Goal: Task Accomplishment & Management: Complete application form

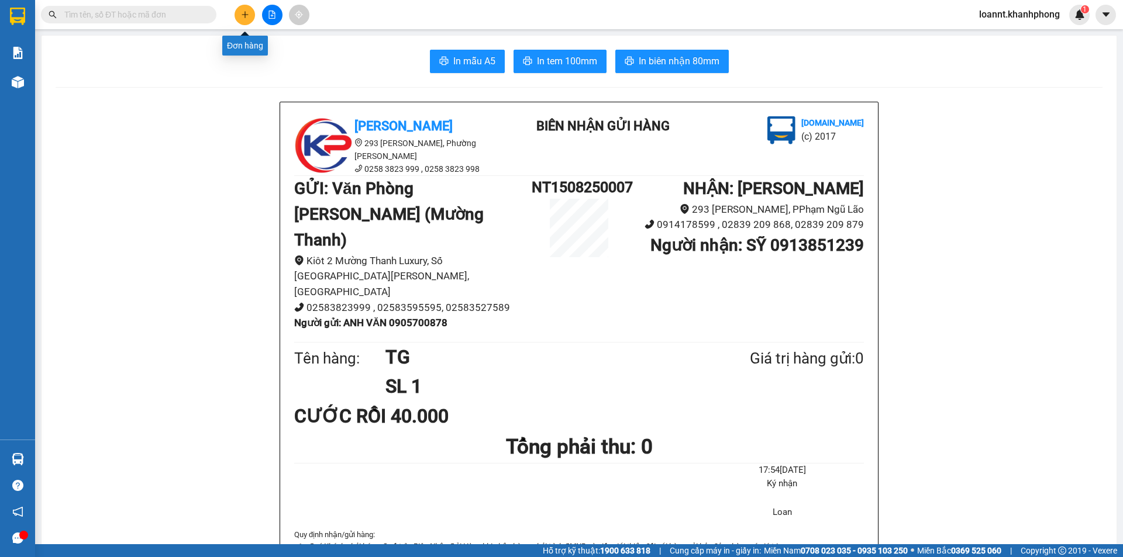
click at [247, 13] on icon "plus" at bounding box center [245, 15] width 8 height 8
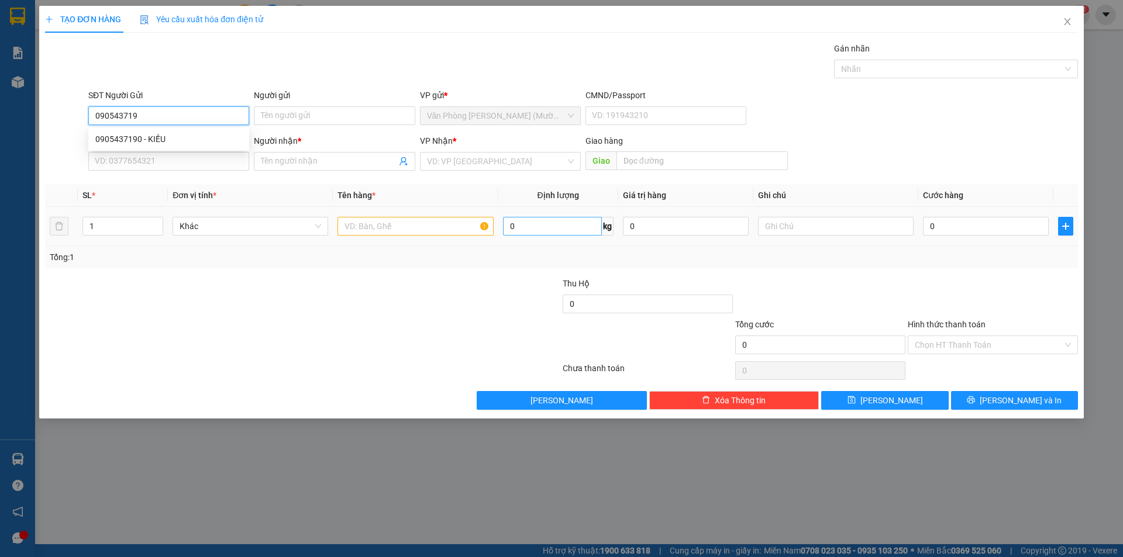
type input "0905437190"
click at [192, 143] on div "0905437190 - KIỀU" at bounding box center [168, 139] width 147 height 13
type input "KIỀU"
type input "0905437190"
click at [158, 161] on input "SĐT Người Nhận" at bounding box center [168, 161] width 161 height 19
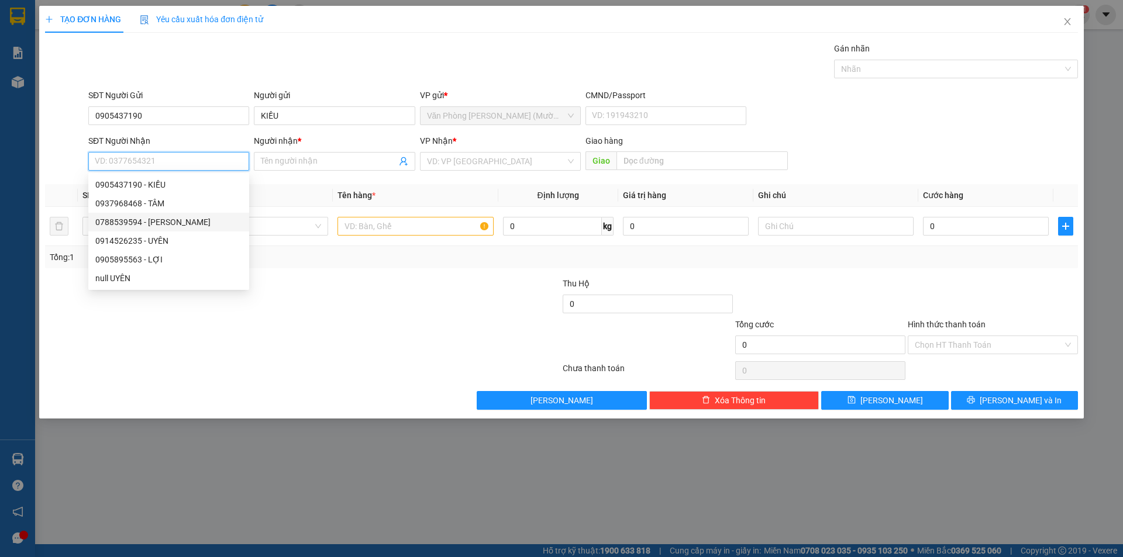
click at [141, 227] on div "0788539594 - [PERSON_NAME]" at bounding box center [168, 222] width 147 height 13
type input "0788539594"
type input "THẢO"
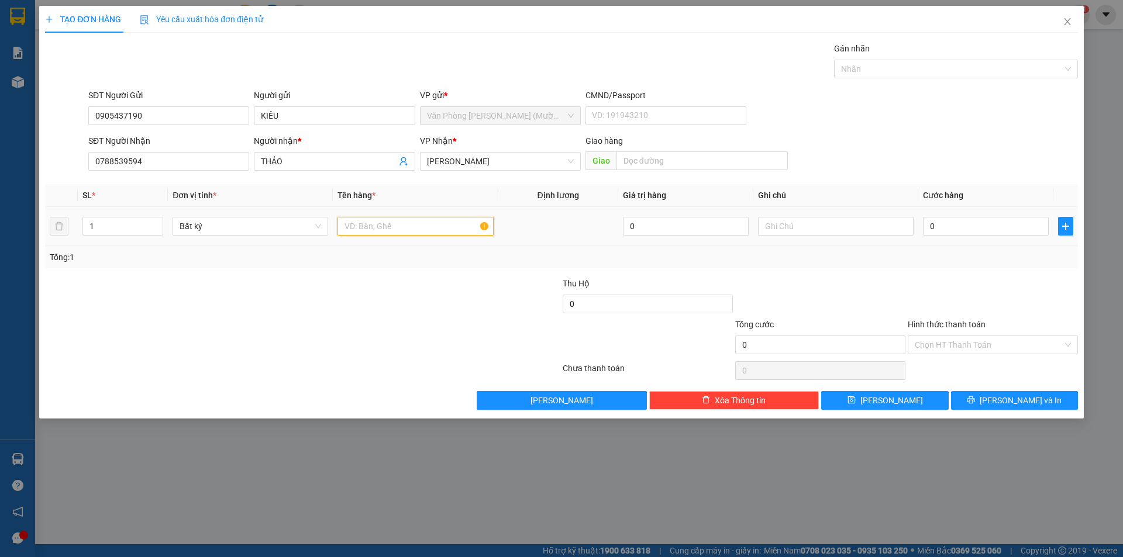
click at [378, 229] on input "text" at bounding box center [415, 226] width 156 height 19
type input "[GEOGRAPHIC_DATA]"
click at [987, 232] on input "0" at bounding box center [986, 226] width 126 height 19
type input "4"
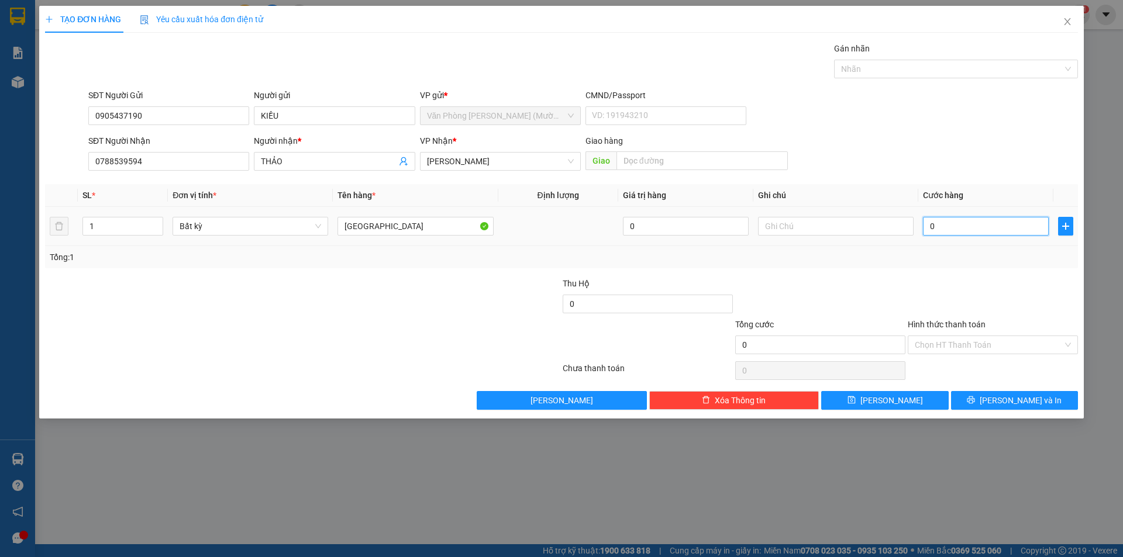
type input "4"
type input "40"
type input "40.000"
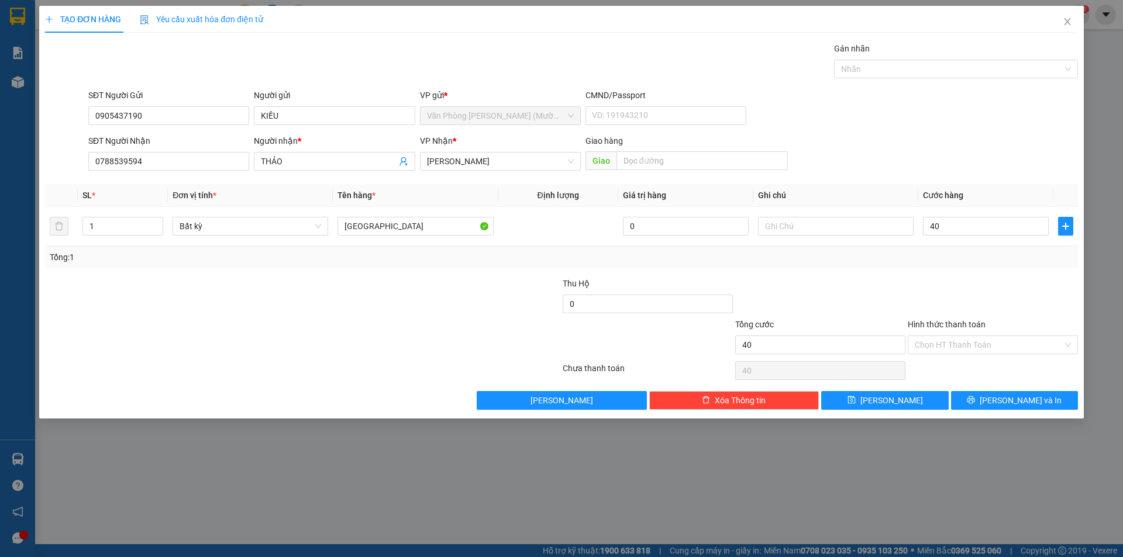
type input "40.000"
click at [936, 297] on div at bounding box center [992, 297] width 172 height 41
click at [942, 345] on input "Hình thức thanh toán" at bounding box center [988, 345] width 148 height 18
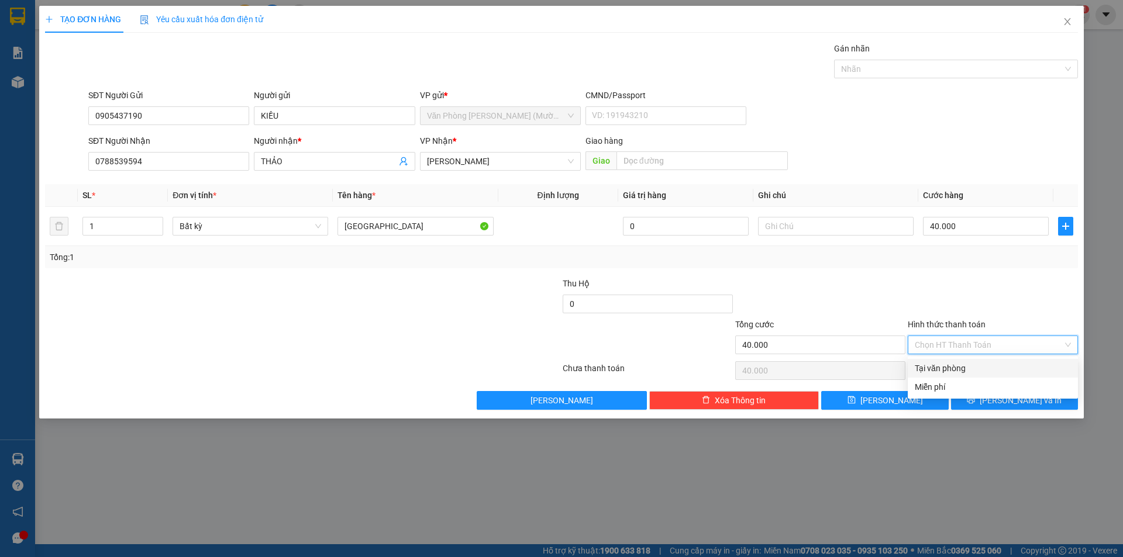
click at [940, 364] on div "Tại văn phòng" at bounding box center [992, 368] width 156 height 13
type input "0"
click at [975, 399] on icon "printer" at bounding box center [970, 400] width 8 height 8
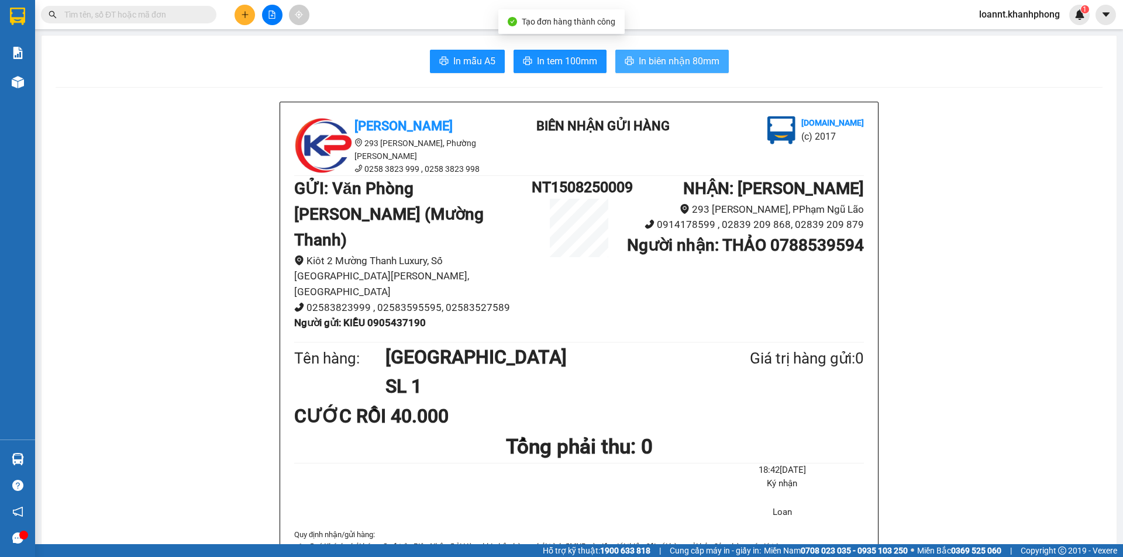
click at [641, 65] on span "In biên nhận 80mm" at bounding box center [678, 61] width 81 height 15
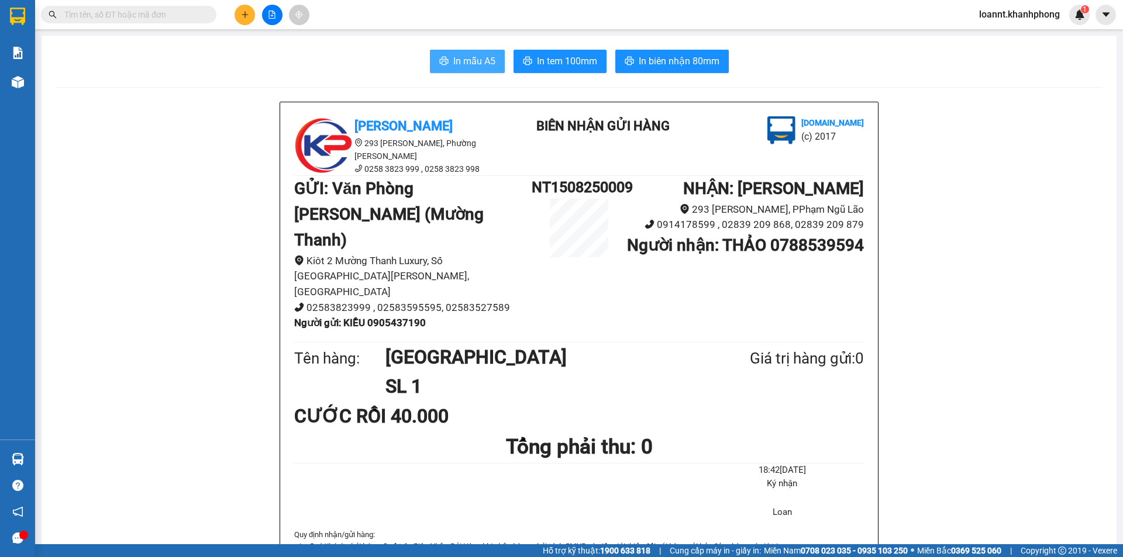
click at [453, 63] on span "In mẫu A5" at bounding box center [474, 61] width 42 height 15
click at [240, 22] on button at bounding box center [244, 15] width 20 height 20
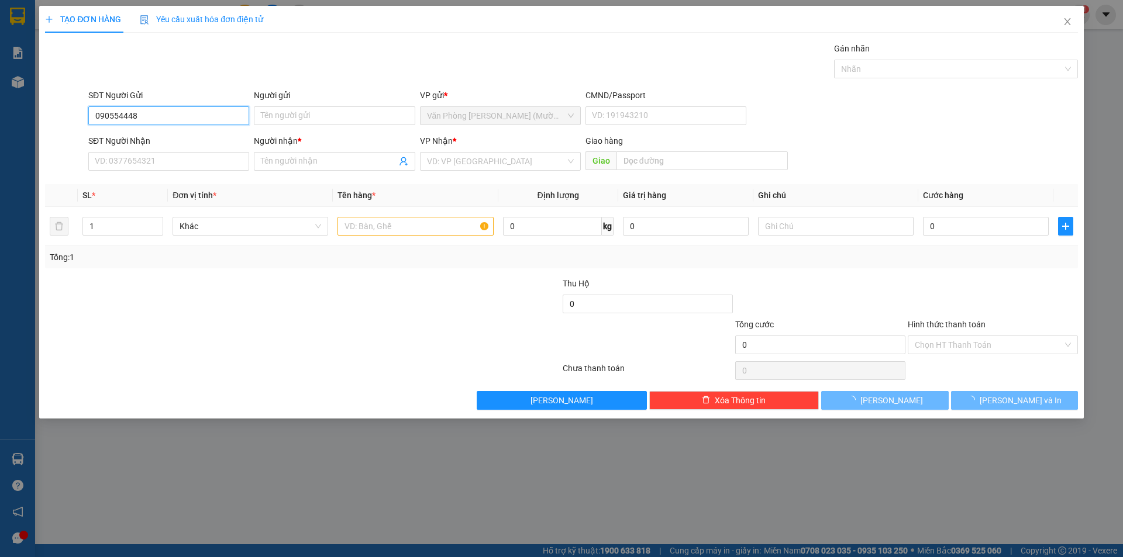
type input "0905544480"
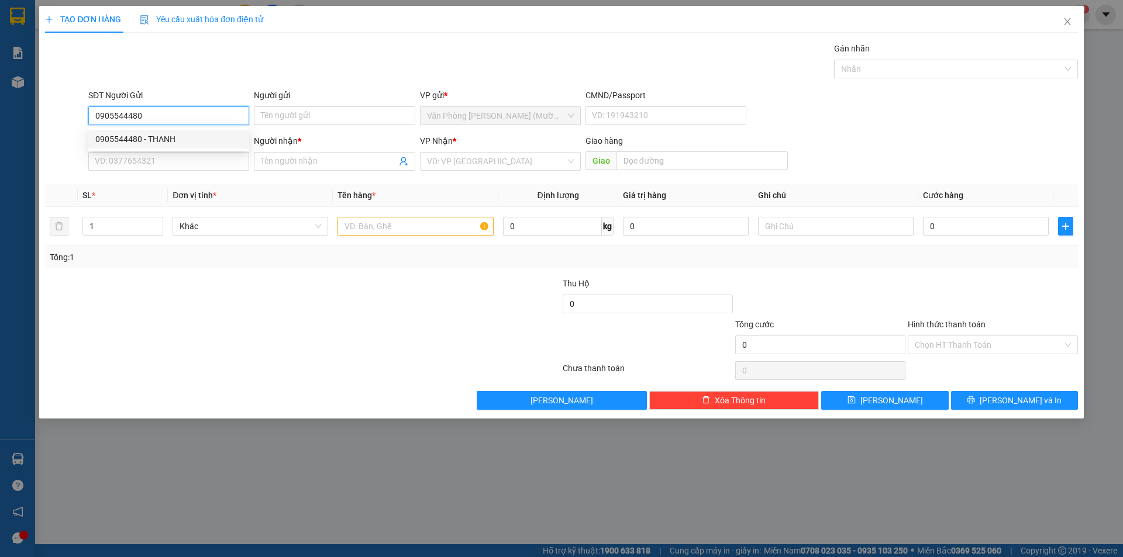
click at [203, 134] on div "0905544480 - THANH" at bounding box center [168, 139] width 147 height 13
type input "THANH"
type input "0905544480"
click at [206, 157] on input "SĐT Người Nhận" at bounding box center [168, 161] width 161 height 19
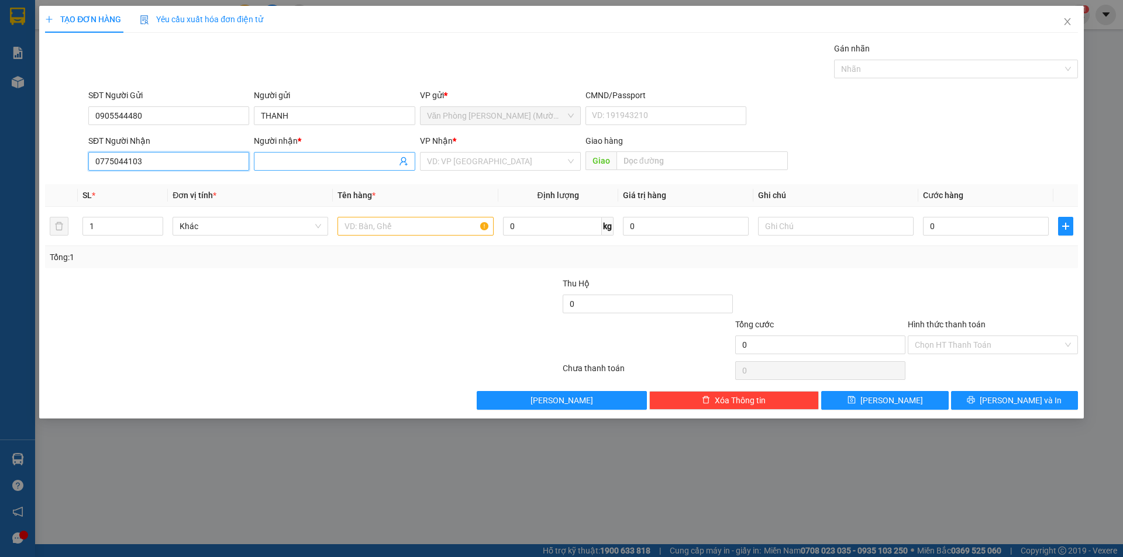
type input "0775044103"
click at [284, 160] on input "Người nhận *" at bounding box center [328, 161] width 135 height 13
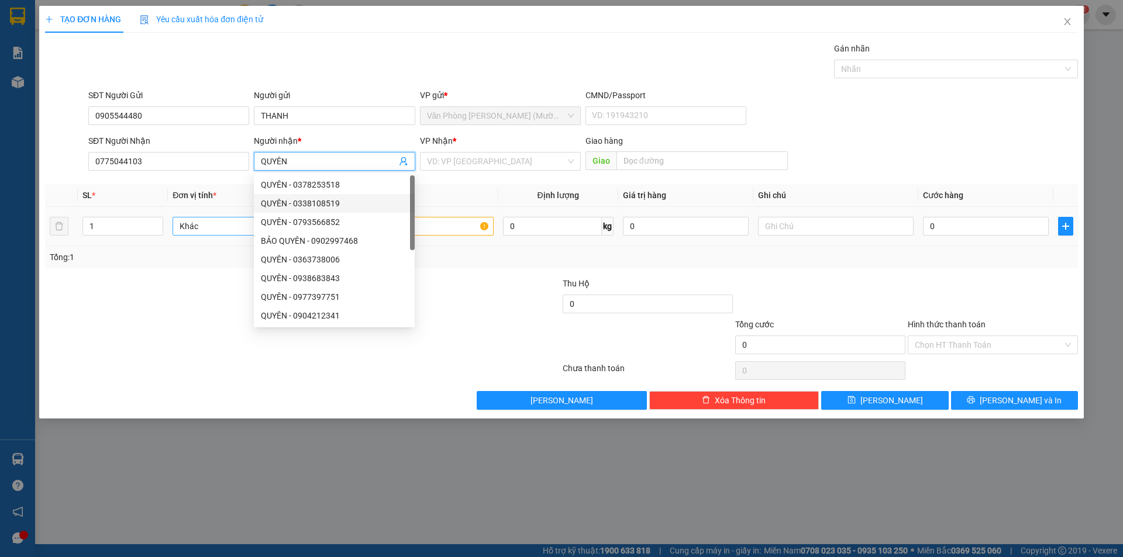
click at [216, 224] on span "Khác" at bounding box center [249, 227] width 141 height 18
type input "QUYÊN"
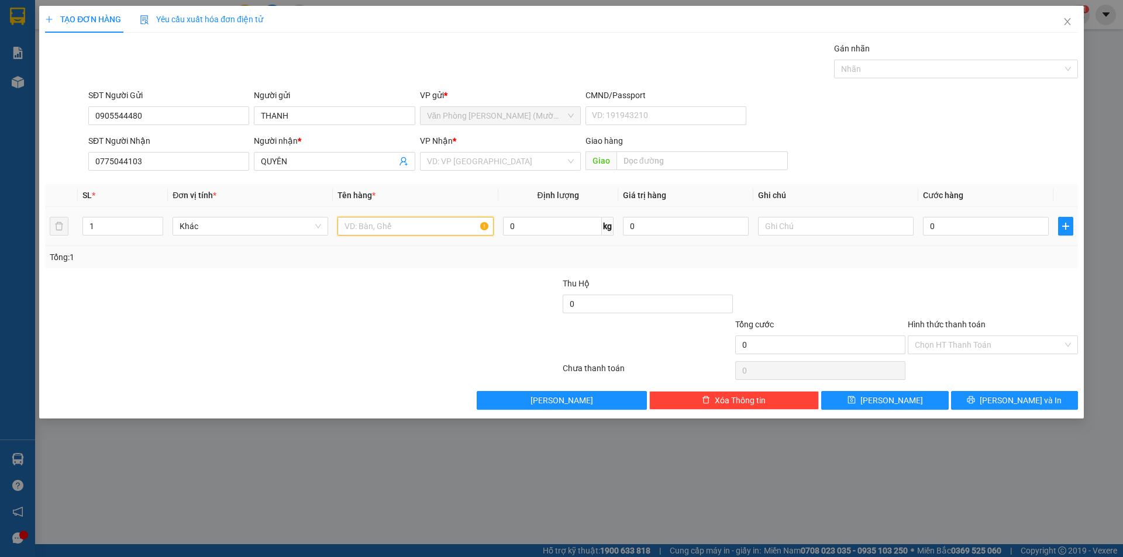
click at [441, 229] on input "text" at bounding box center [415, 226] width 156 height 19
type input "[GEOGRAPHIC_DATA]"
click at [1004, 234] on input "0" at bounding box center [986, 226] width 126 height 19
type input "5"
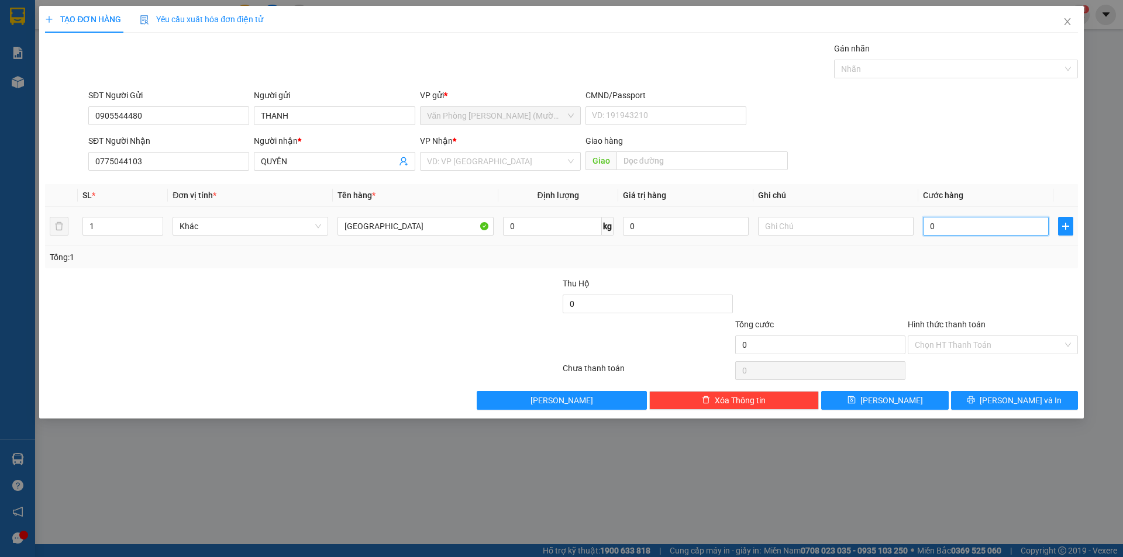
type input "5"
type input "50"
type input "50.000"
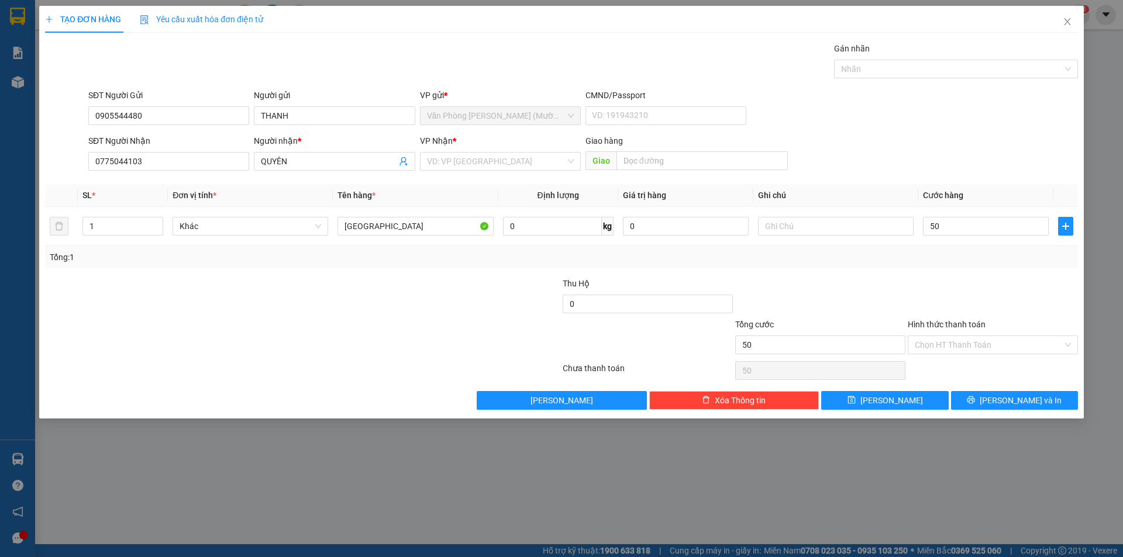
type input "50.000"
click at [950, 263] on div "Tổng: 1" at bounding box center [561, 257] width 1023 height 13
click at [952, 341] on input "Hình thức thanh toán" at bounding box center [988, 345] width 148 height 18
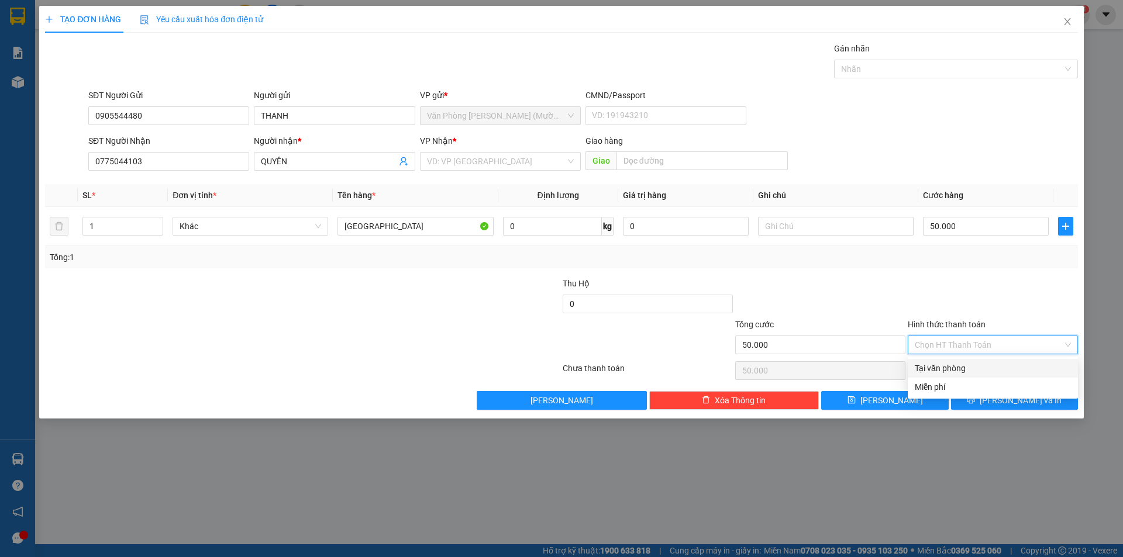
click at [938, 370] on div "Tại văn phòng" at bounding box center [992, 368] width 156 height 13
type input "0"
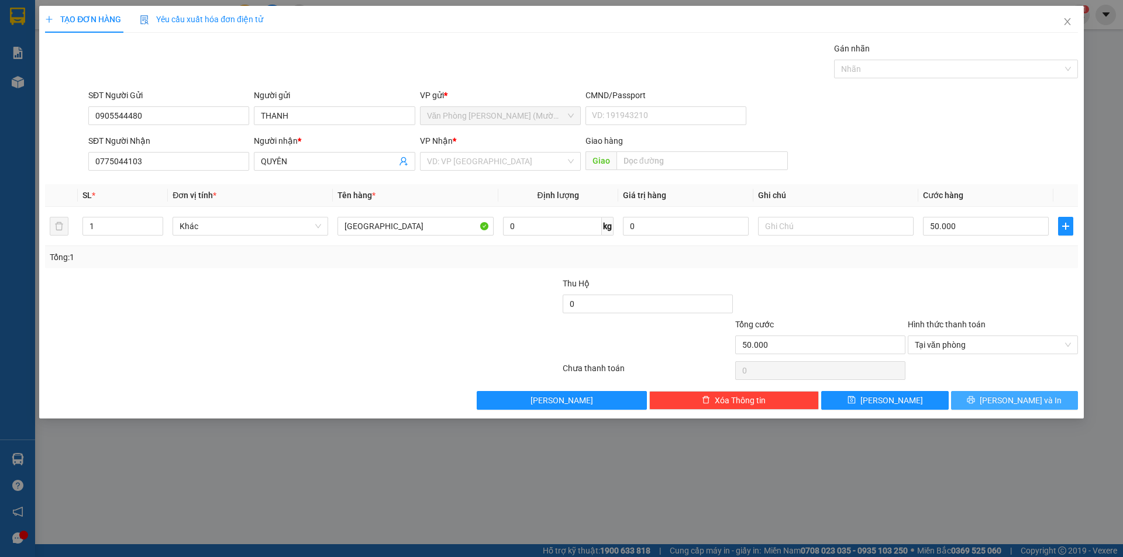
click at [1014, 398] on span "[PERSON_NAME] và In" at bounding box center [1020, 400] width 82 height 13
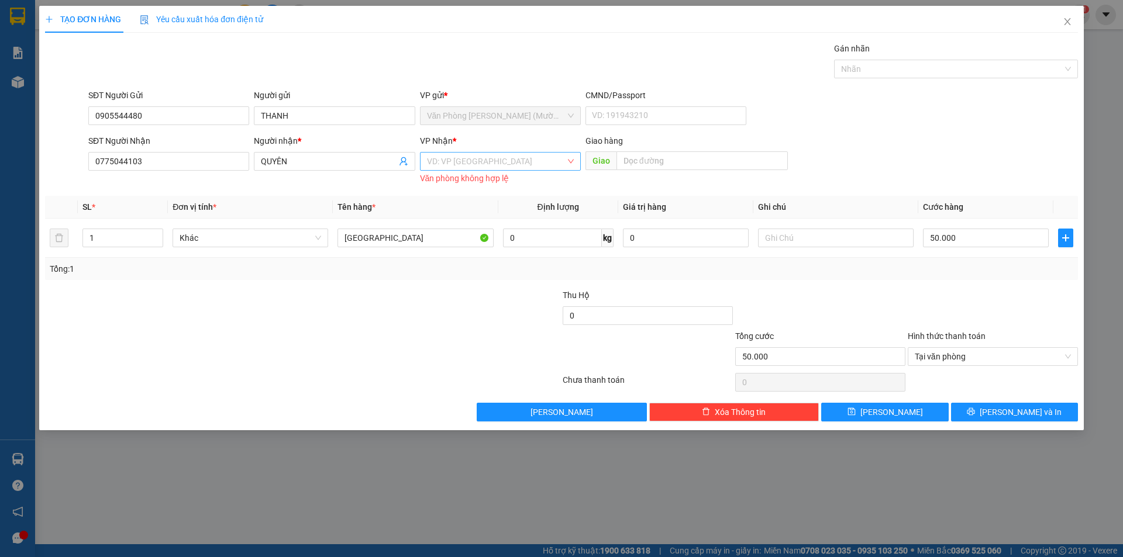
click at [454, 164] on input "search" at bounding box center [496, 162] width 139 height 18
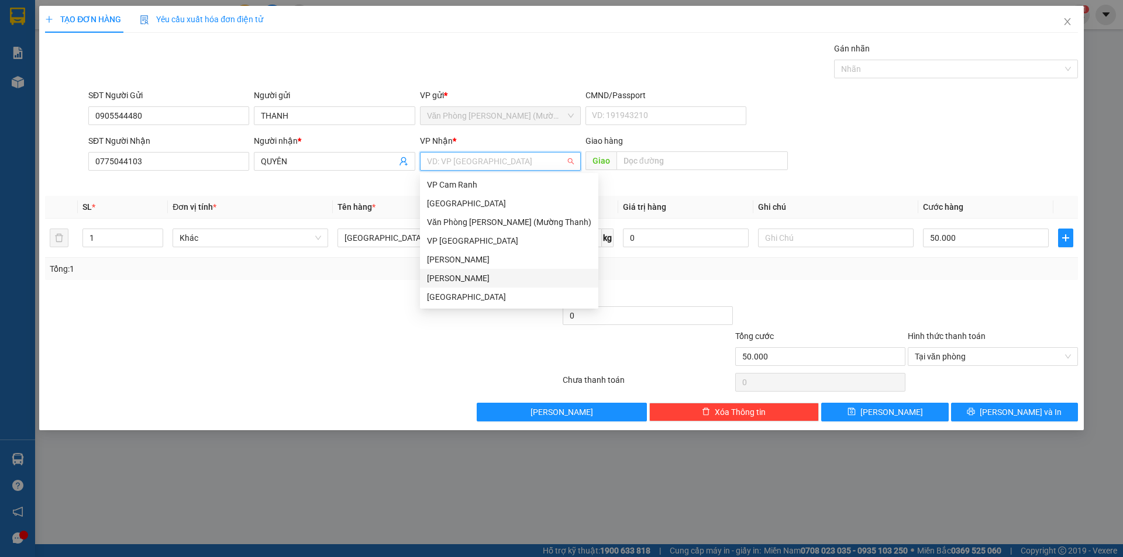
click at [471, 281] on div "[PERSON_NAME]" at bounding box center [509, 278] width 164 height 13
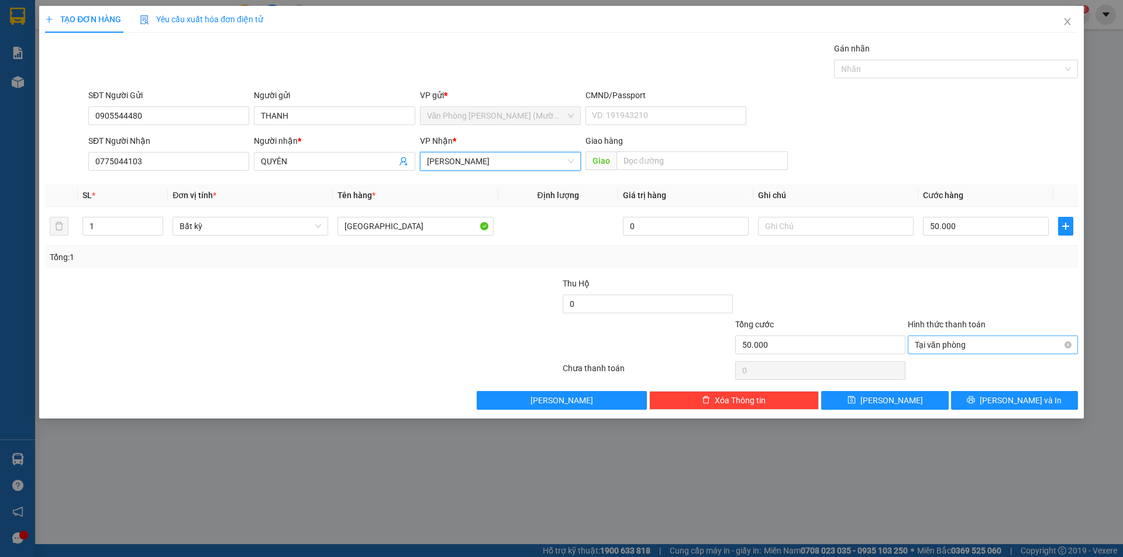
click at [940, 343] on span "Tại văn phòng" at bounding box center [992, 345] width 156 height 18
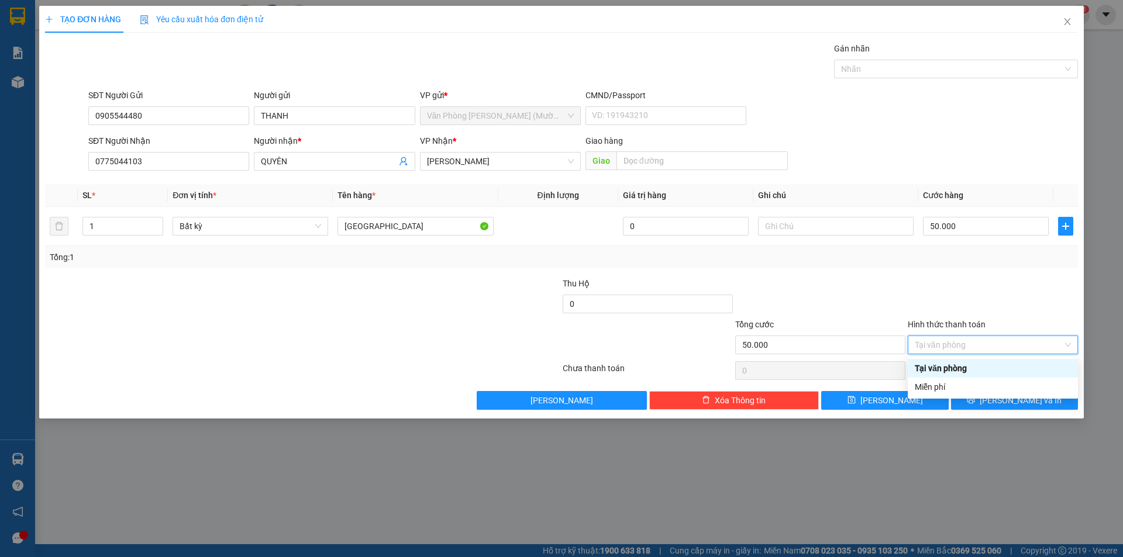
click at [940, 371] on div "Tại văn phòng" at bounding box center [992, 368] width 156 height 13
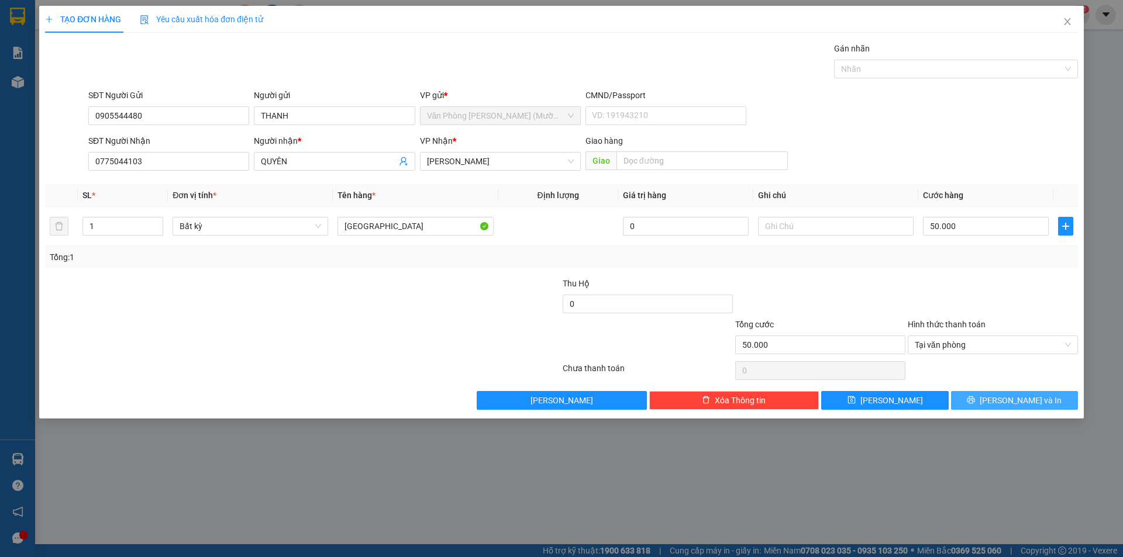
click at [964, 397] on button "[PERSON_NAME] và In" at bounding box center [1014, 400] width 127 height 19
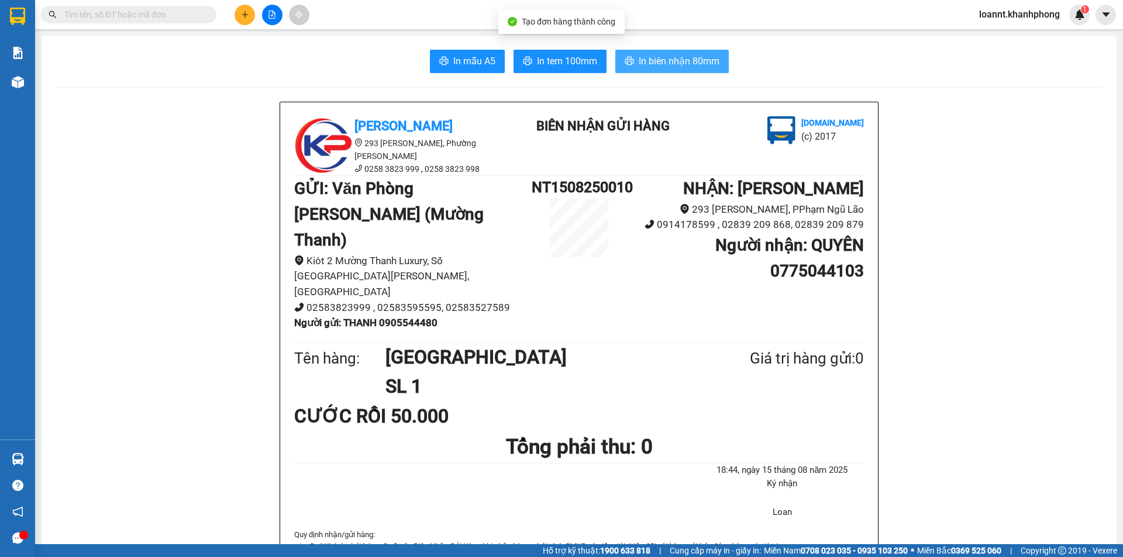
click at [654, 69] on button "In biên nhận 80mm" at bounding box center [671, 61] width 113 height 23
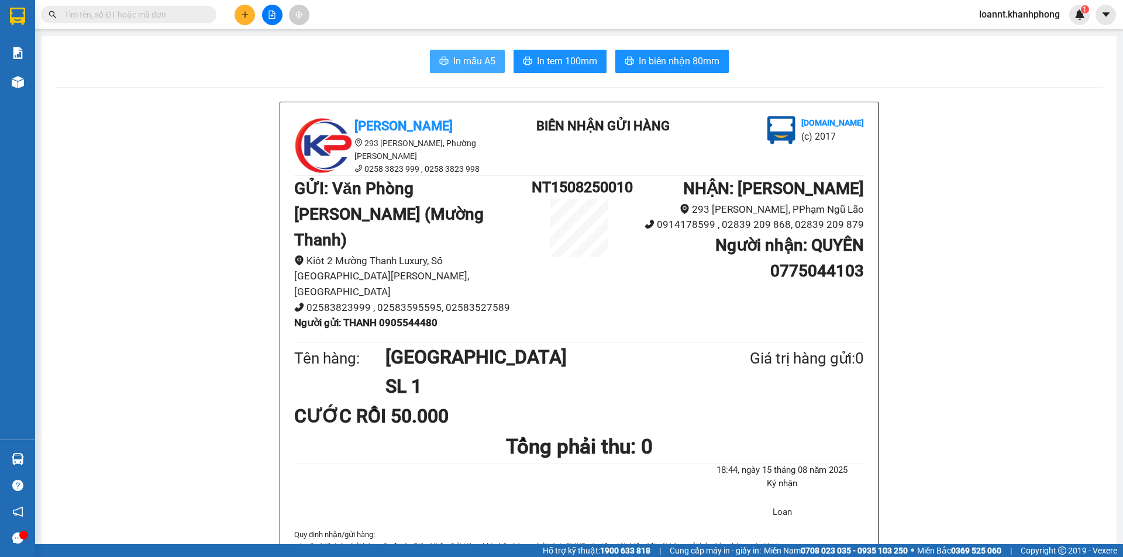
click at [468, 63] on span "In mẫu A5" at bounding box center [474, 61] width 42 height 15
